Goal: Information Seeking & Learning: Learn about a topic

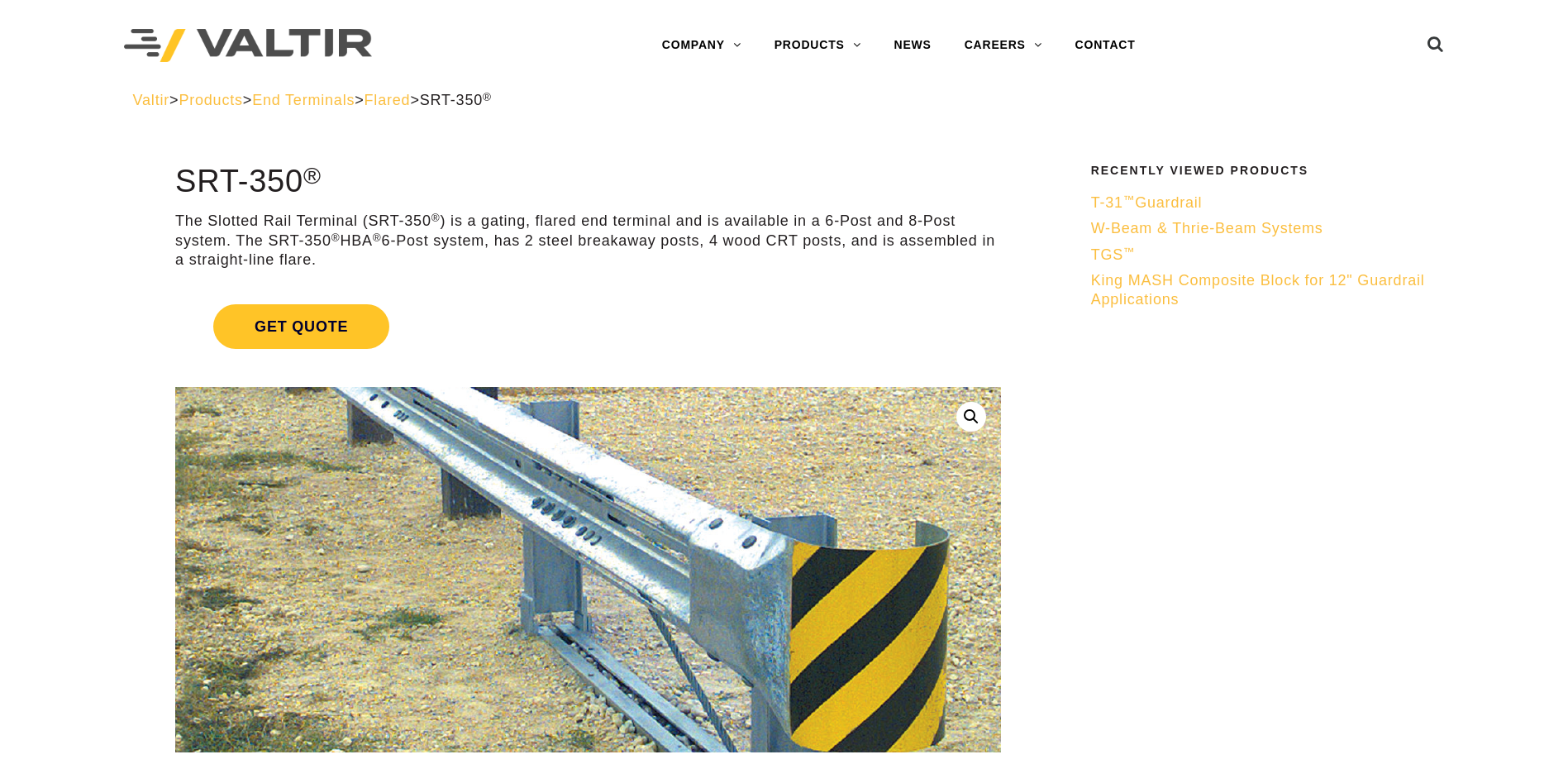
click at [804, 492] on img at bounding box center [554, 612] width 957 height 566
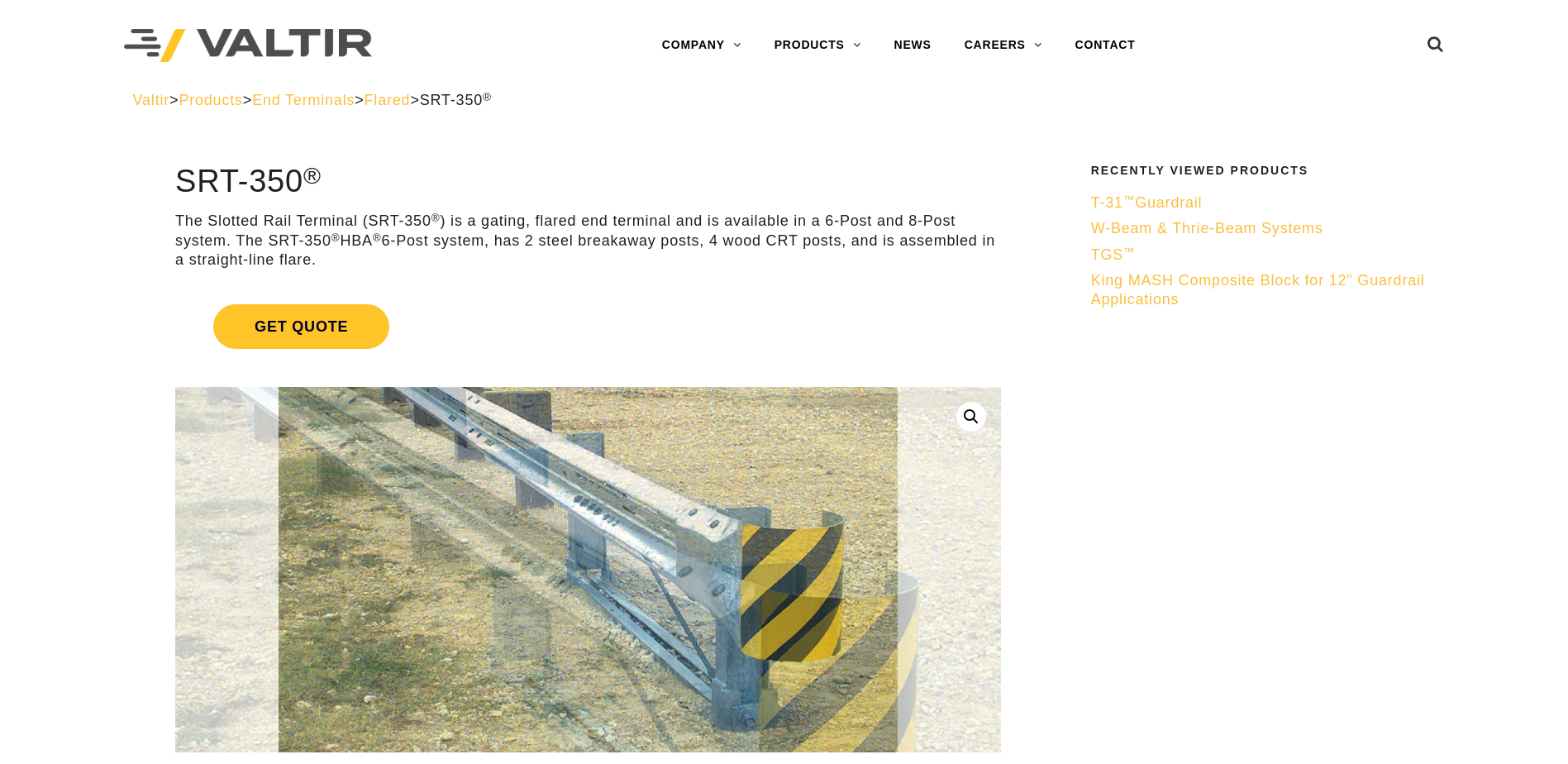
click at [967, 413] on link at bounding box center [970, 416] width 30 height 30
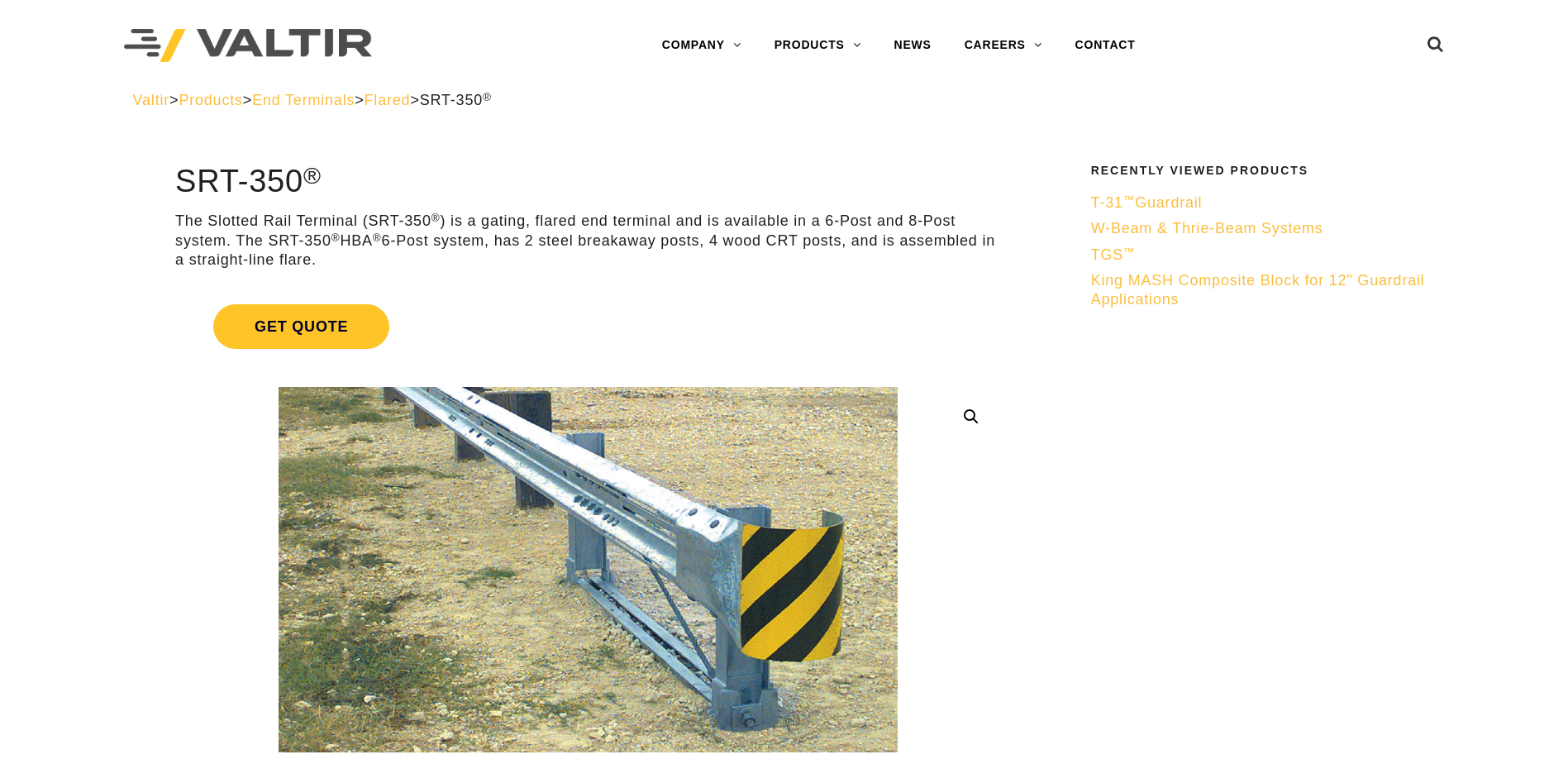
drag, startPoint x: 851, startPoint y: 329, endPoint x: 1239, endPoint y: 516, distance: 430.7
click at [1192, 222] on span "W-Beam & Thrie-Beam Systems" at bounding box center [1208, 228] width 233 height 16
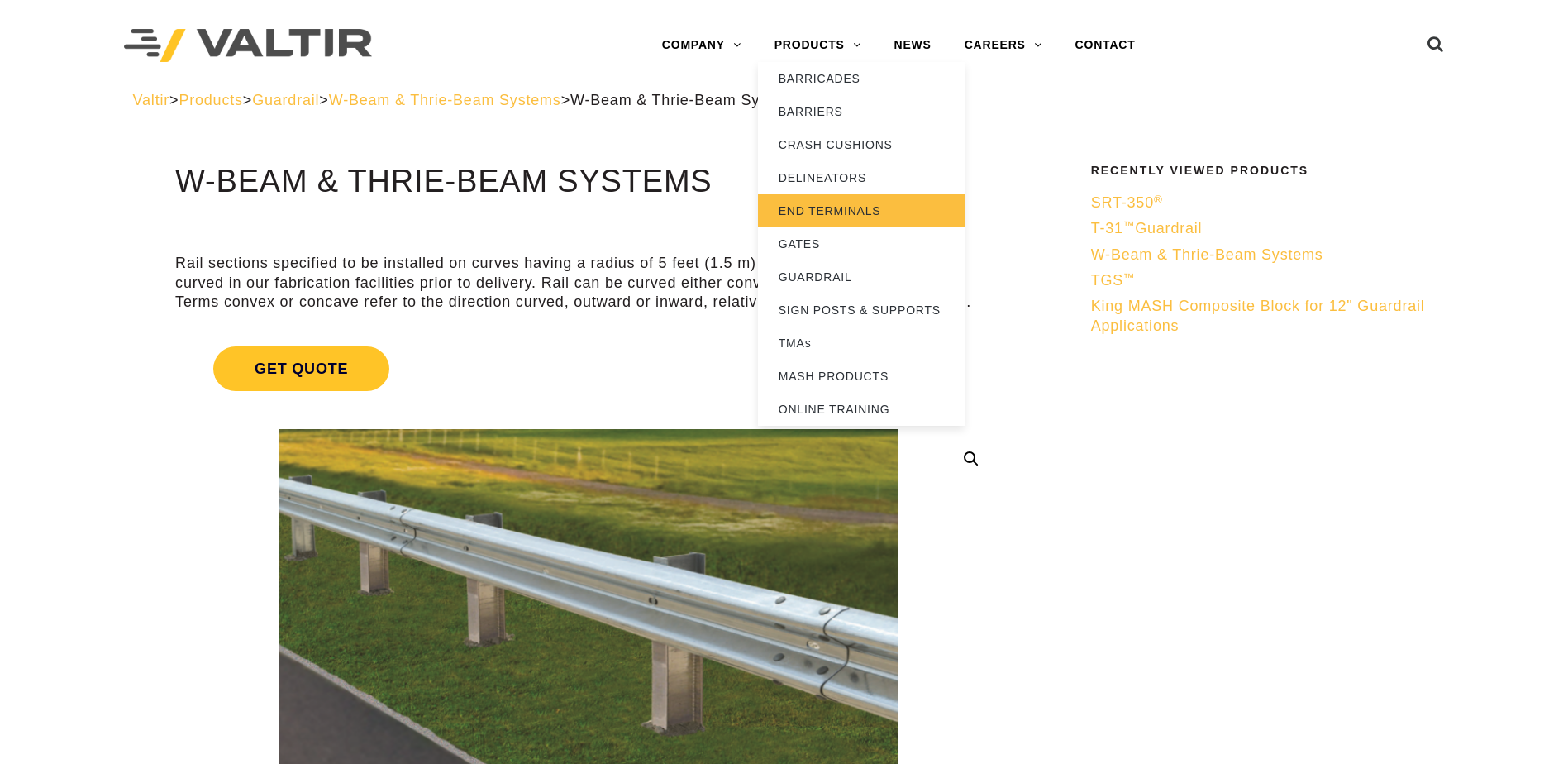
click at [830, 217] on link "END TERMINALS" at bounding box center [861, 211] width 207 height 33
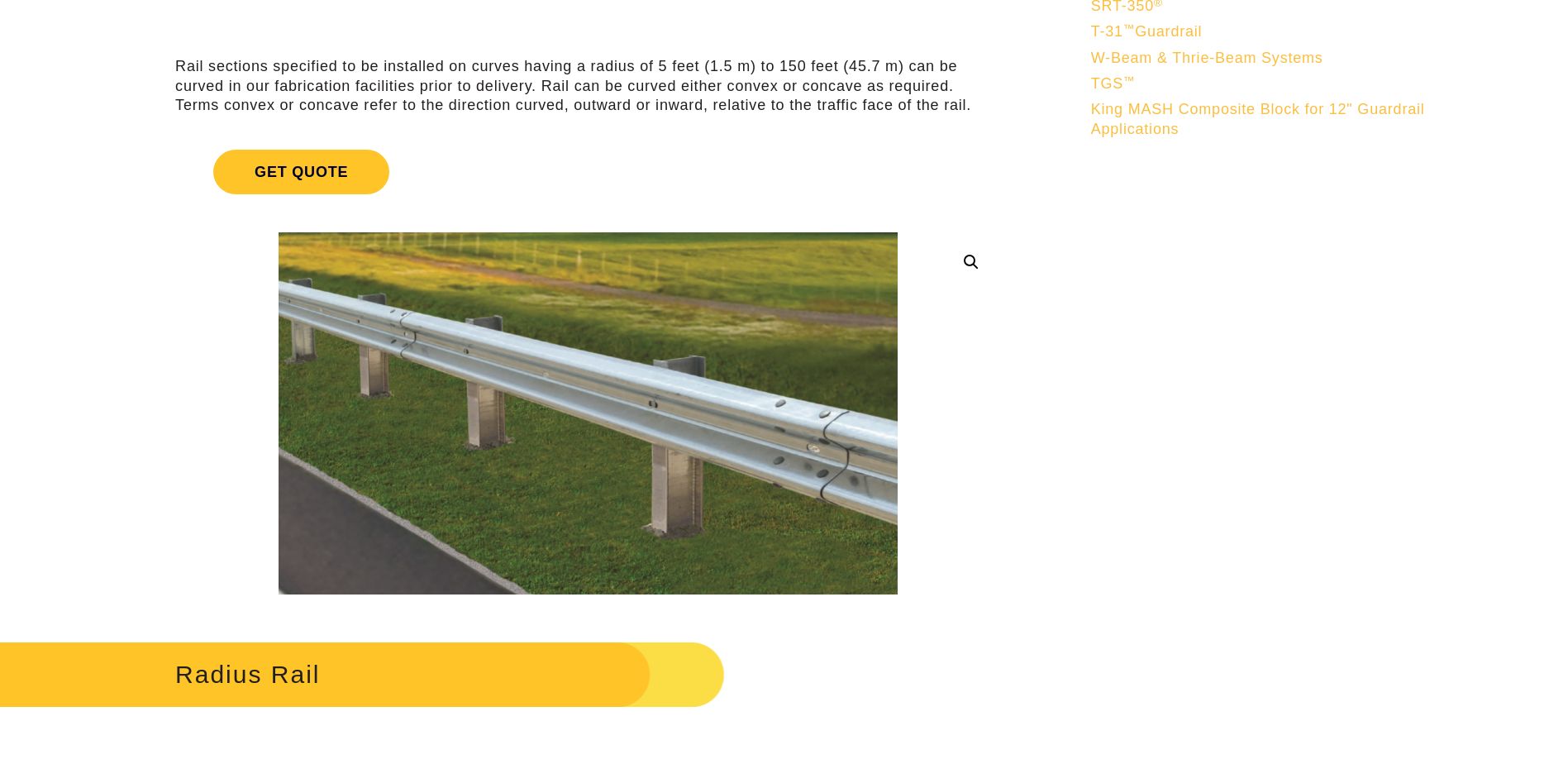
scroll to position [248, 0]
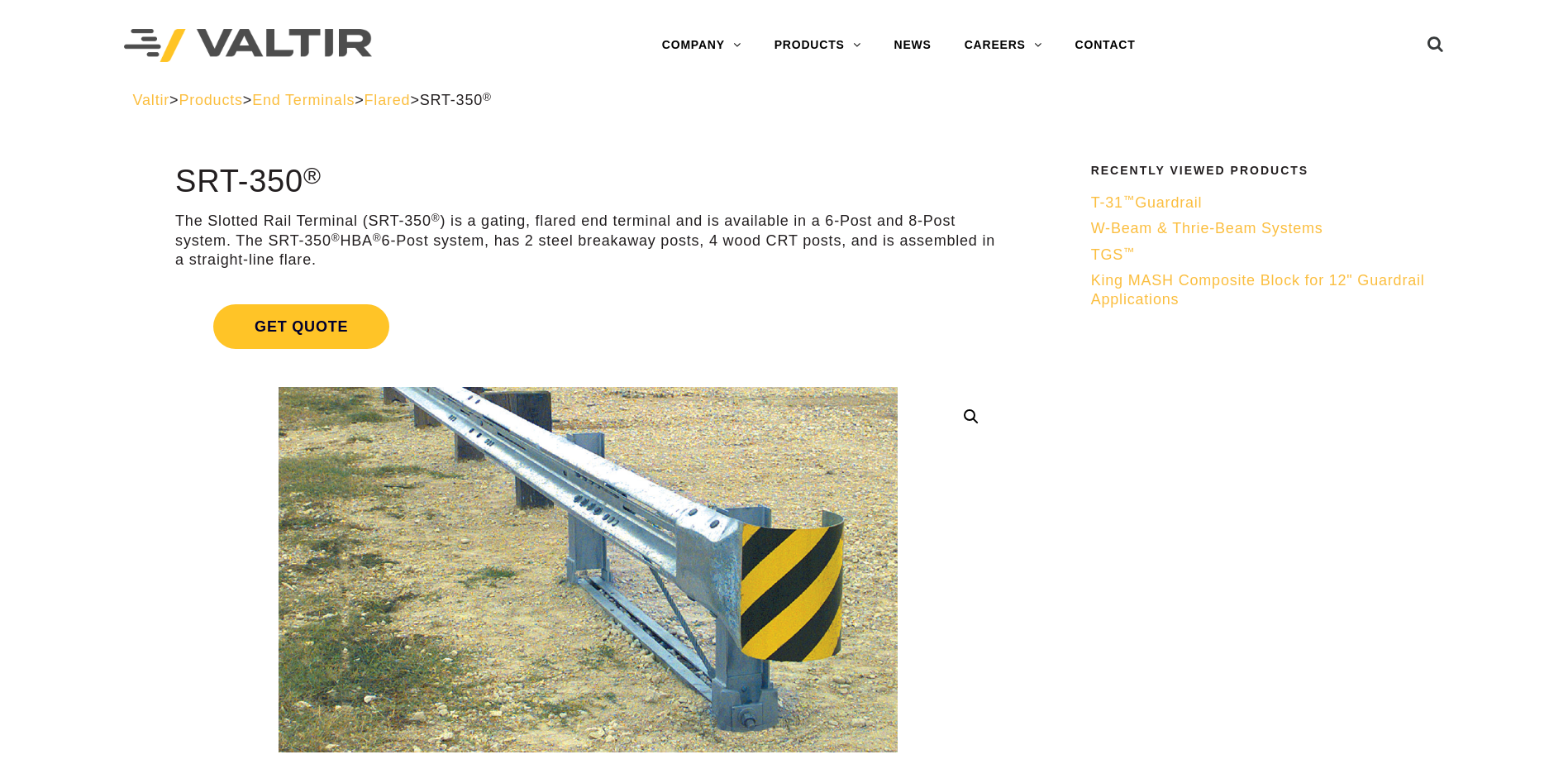
click at [979, 419] on link at bounding box center [970, 416] width 30 height 30
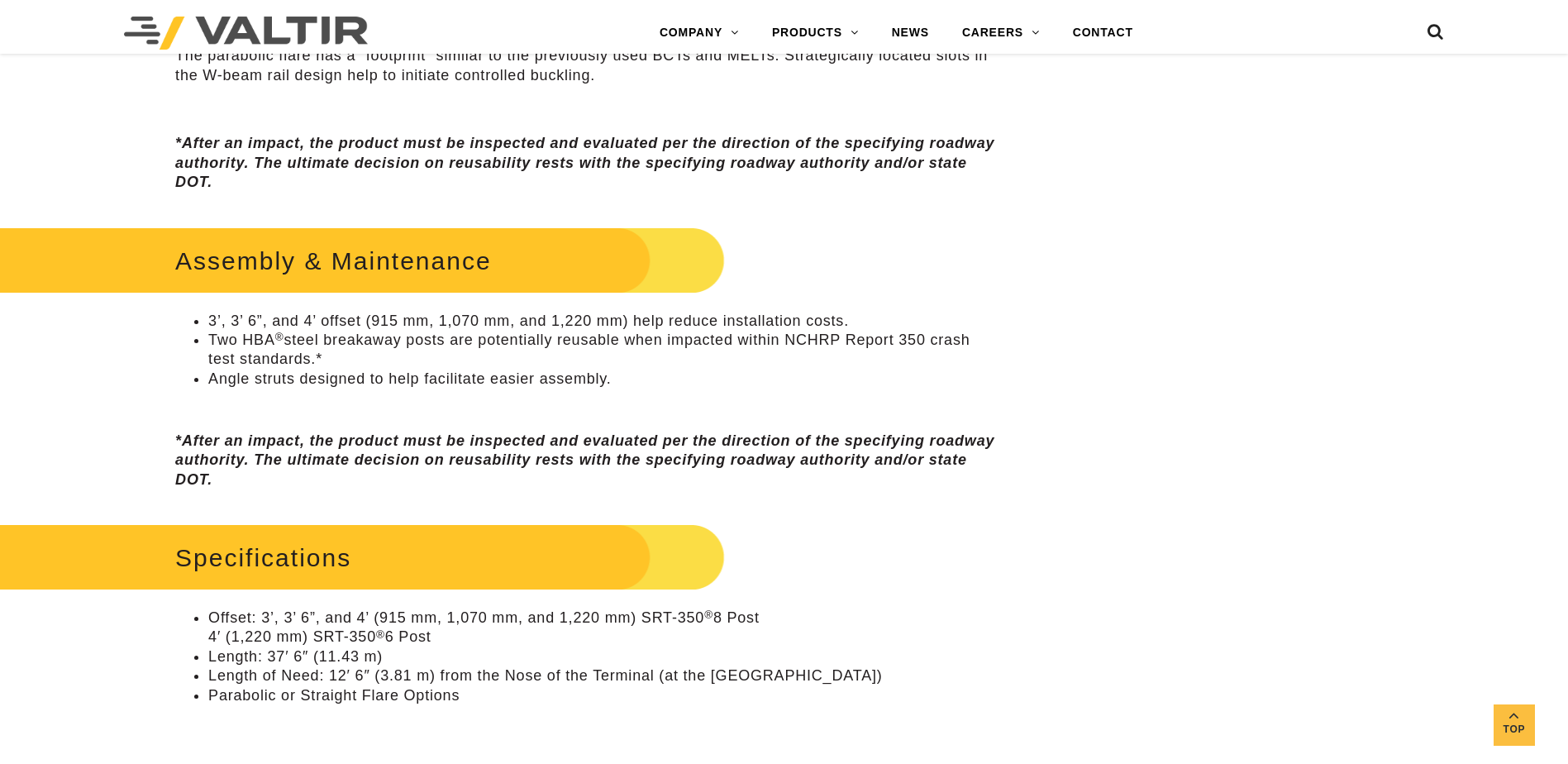
scroll to position [1572, 0]
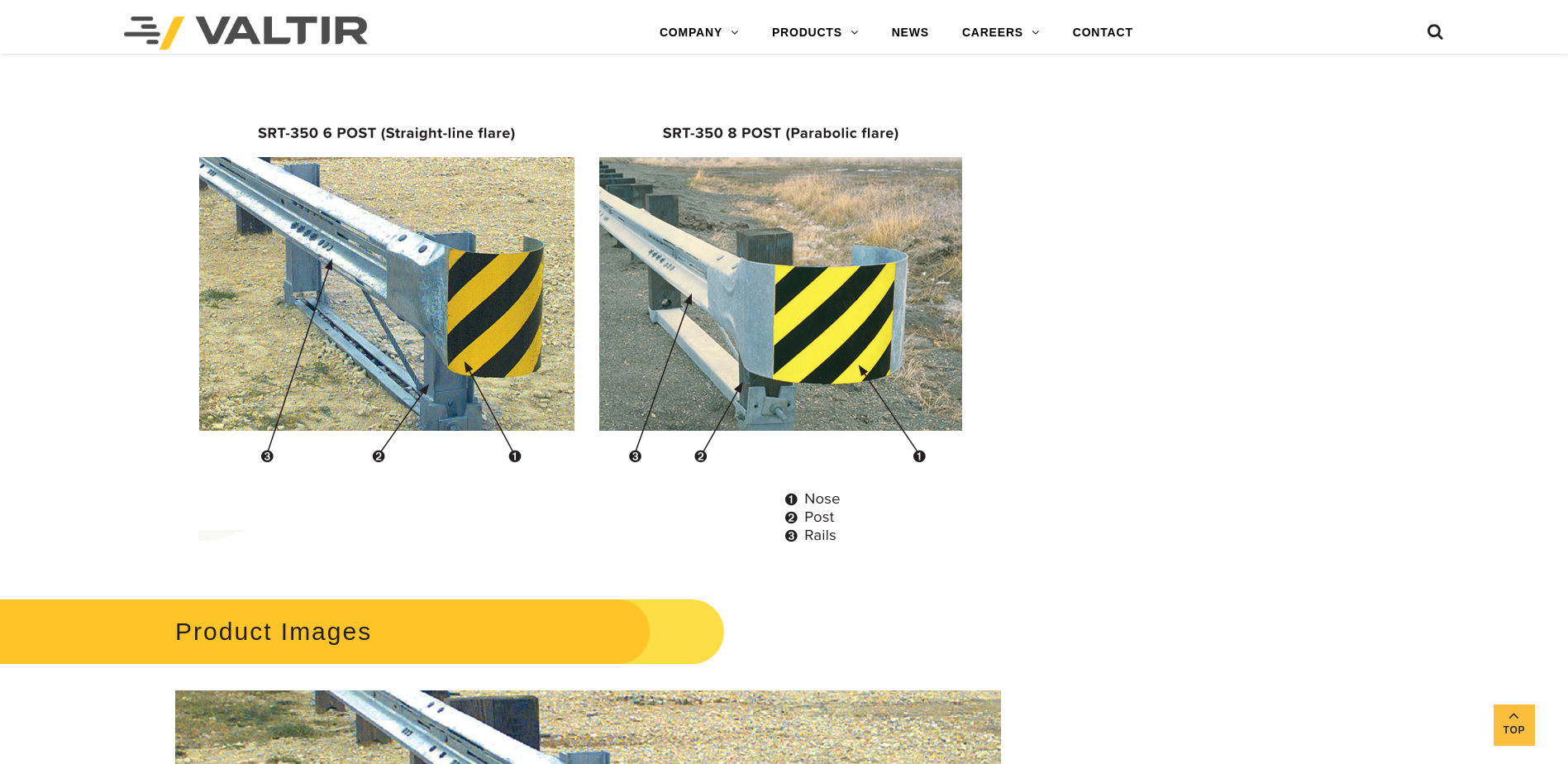
click at [762, 376] on img at bounding box center [588, 324] width 787 height 477
click at [817, 134] on img at bounding box center [588, 324] width 787 height 477
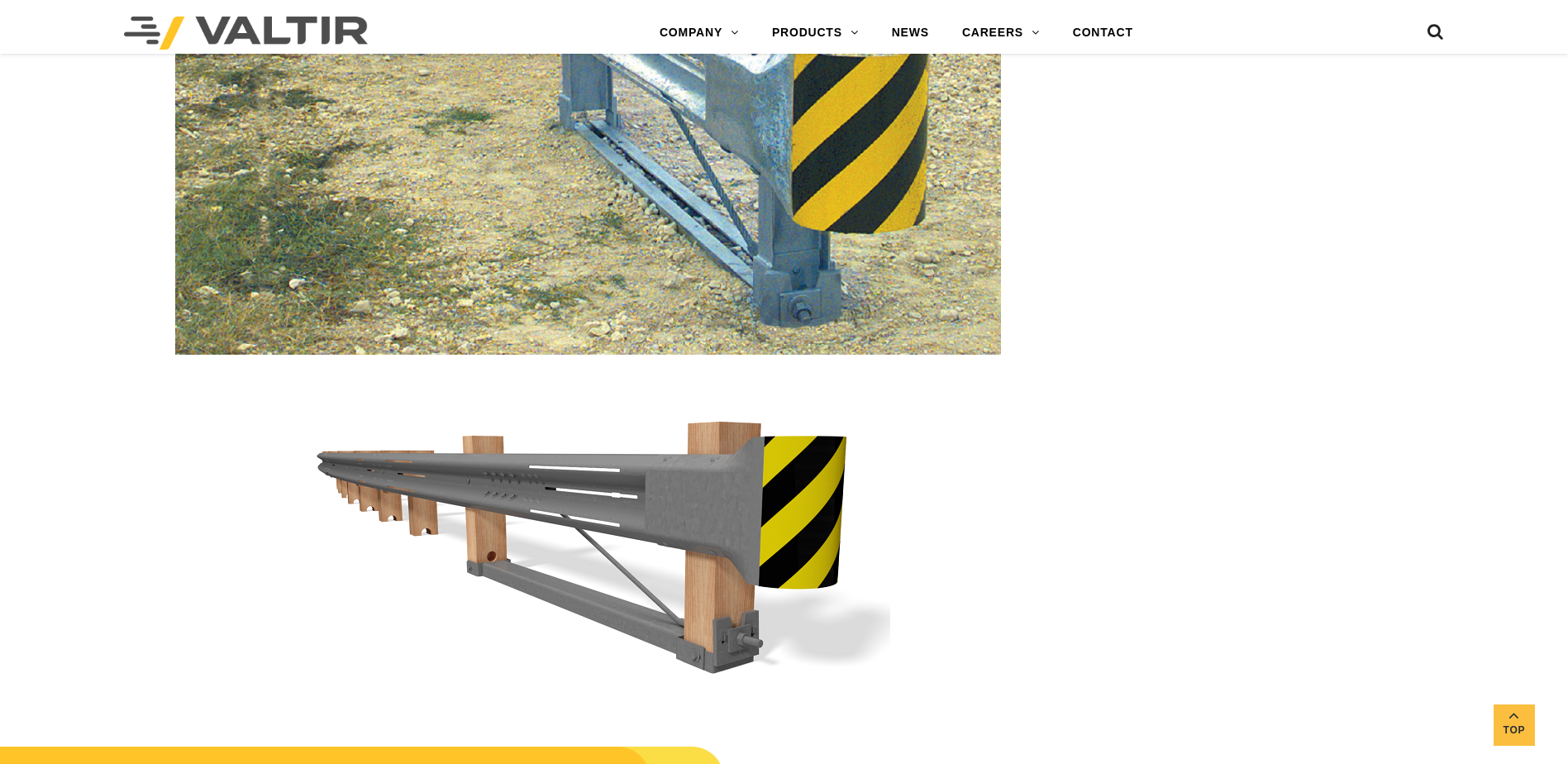
scroll to position [2730, 0]
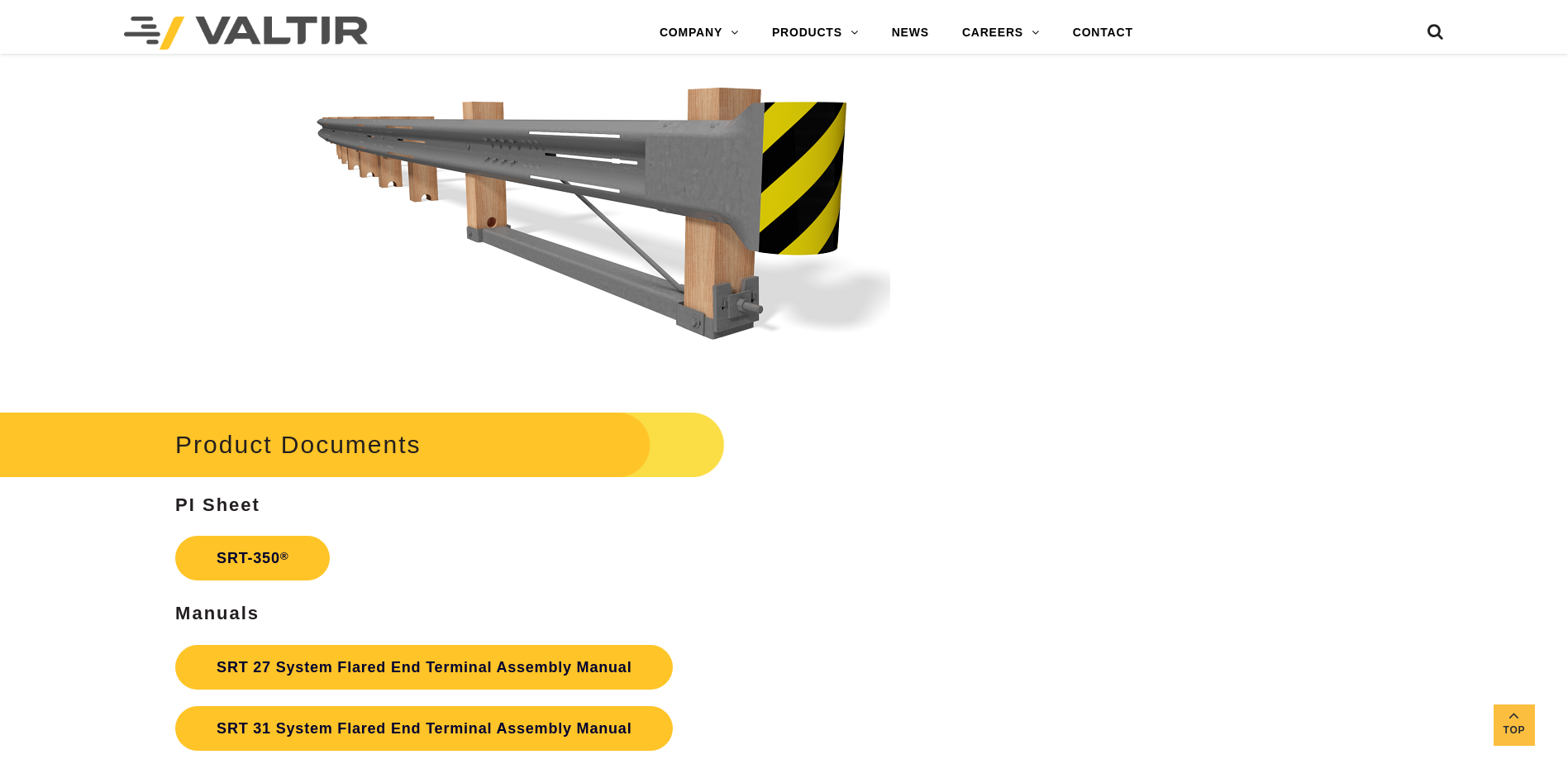
click at [701, 208] on img at bounding box center [587, 216] width 605 height 340
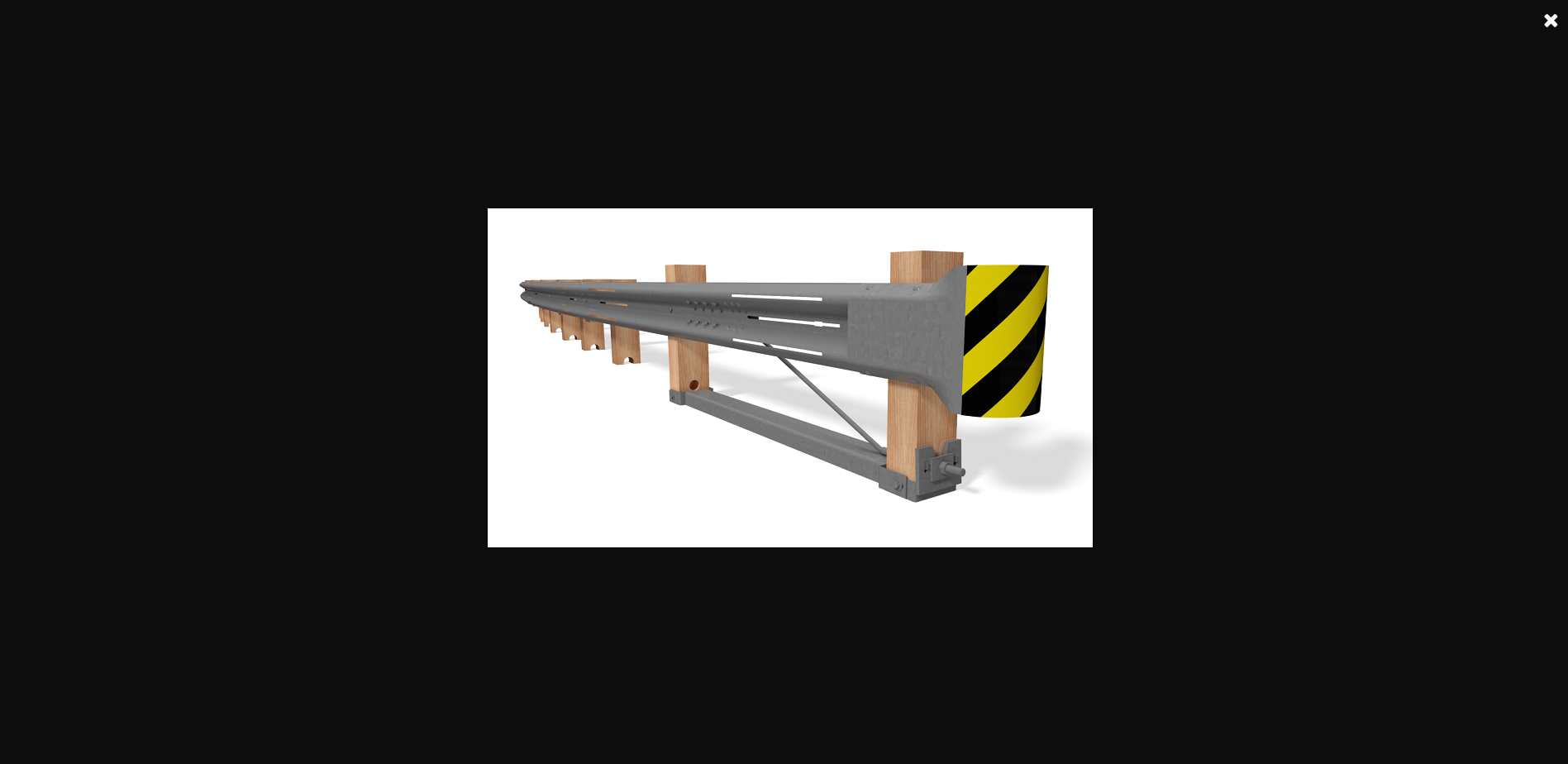
drag, startPoint x: 878, startPoint y: 340, endPoint x: 773, endPoint y: 403, distance: 122.4
click at [773, 402] on img at bounding box center [790, 379] width 605 height 340
